Goal: Navigation & Orientation: Find specific page/section

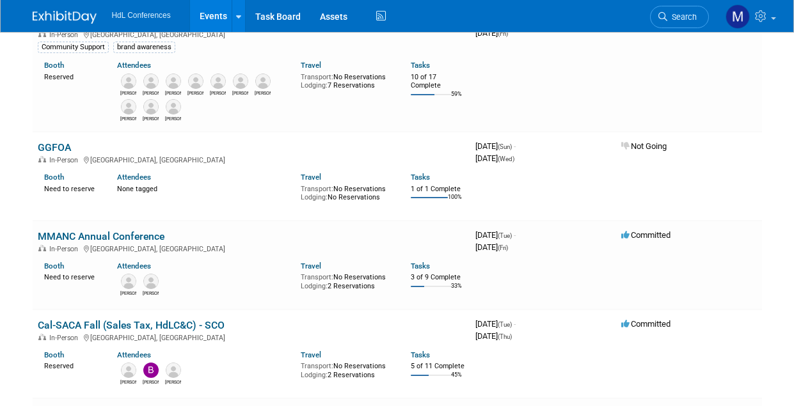
scroll to position [832, 0]
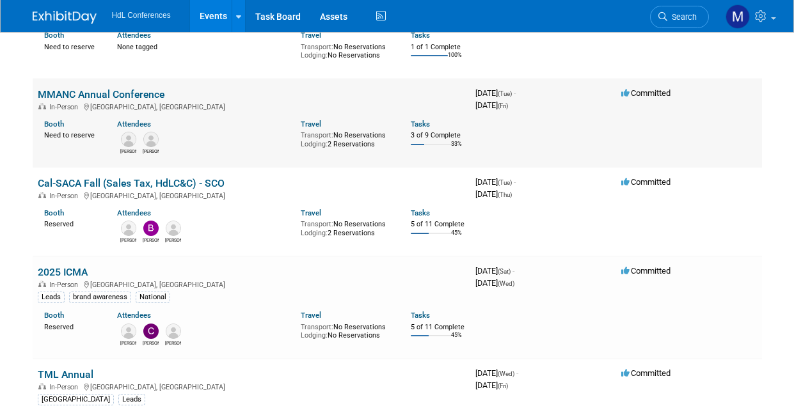
click at [83, 90] on link "MMANC Annual Conference" at bounding box center [101, 94] width 127 height 12
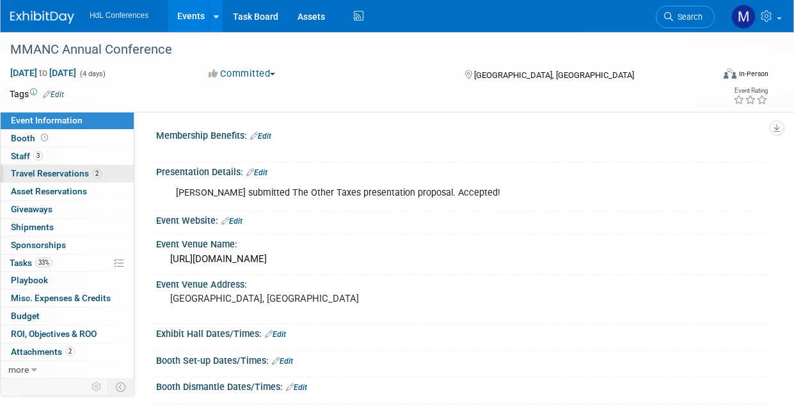
click at [63, 175] on span "Travel Reservations 2" at bounding box center [56, 173] width 91 height 10
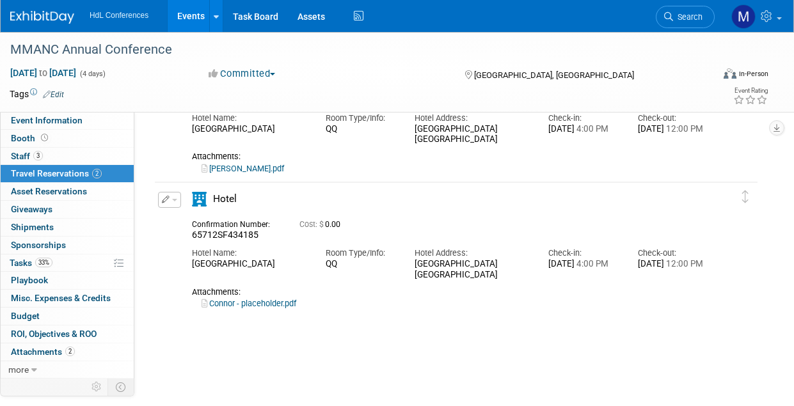
scroll to position [128, 0]
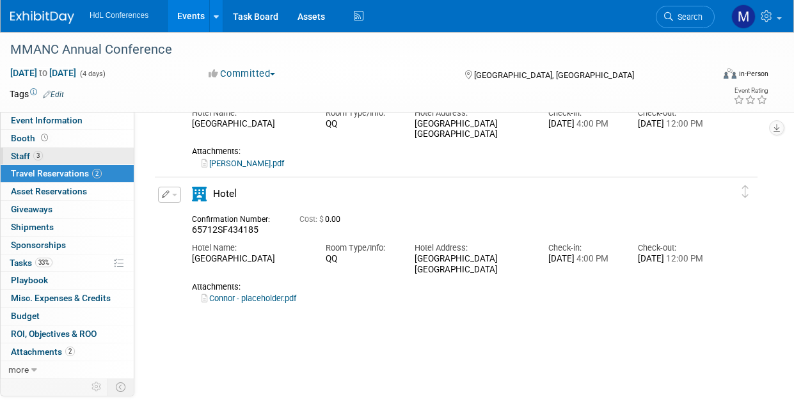
click at [29, 154] on span "Staff 3" at bounding box center [27, 156] width 32 height 10
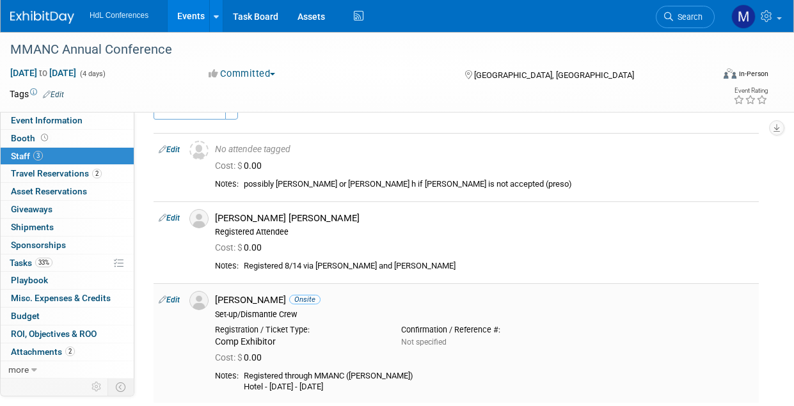
scroll to position [0, 0]
